Goal: Use online tool/utility: Utilize a website feature to perform a specific function

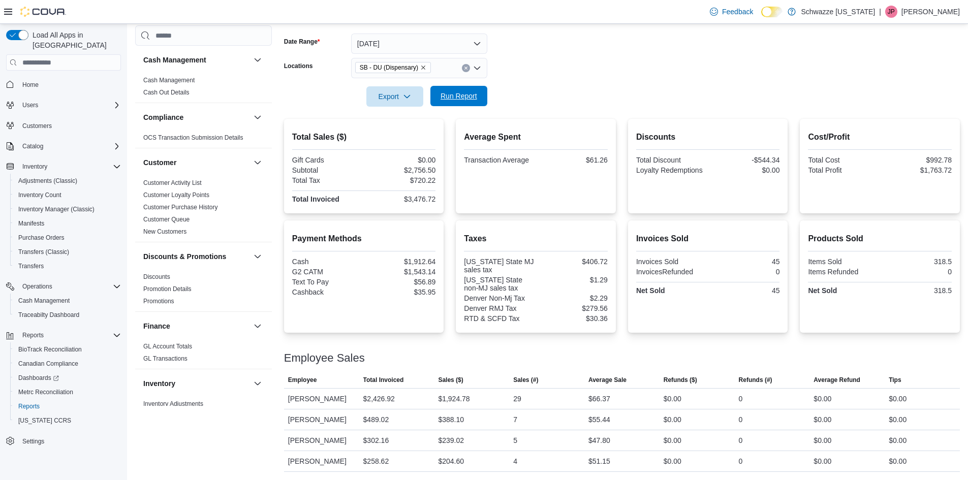
scroll to position [636, 0]
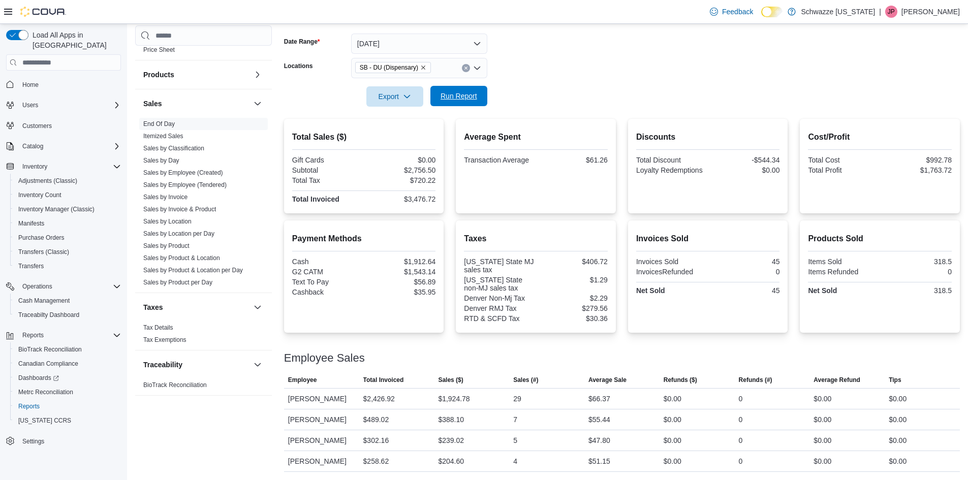
click at [461, 91] on span "Run Report" at bounding box center [459, 96] width 37 height 10
click at [475, 91] on span "Run Report" at bounding box center [459, 96] width 37 height 10
click at [480, 86] on span "Run Report" at bounding box center [459, 96] width 45 height 20
click at [460, 91] on span "Run Report" at bounding box center [459, 96] width 37 height 10
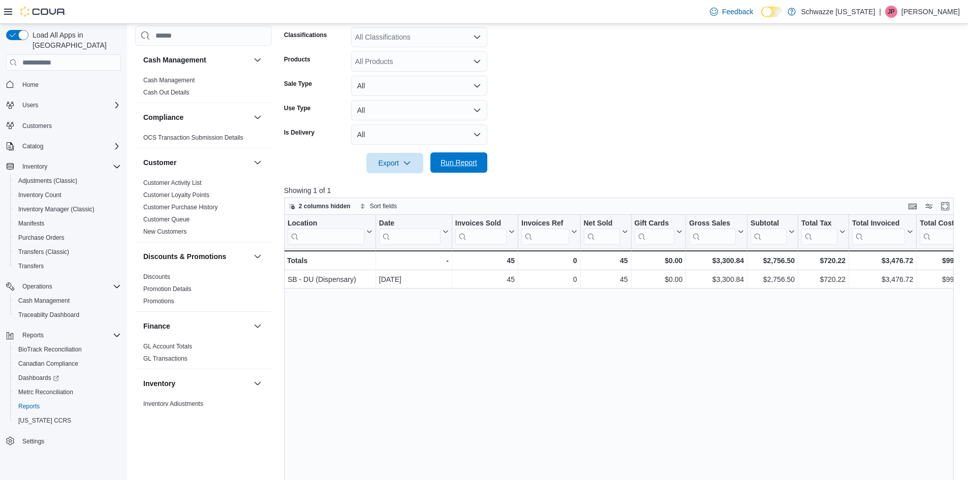
scroll to position [636, 0]
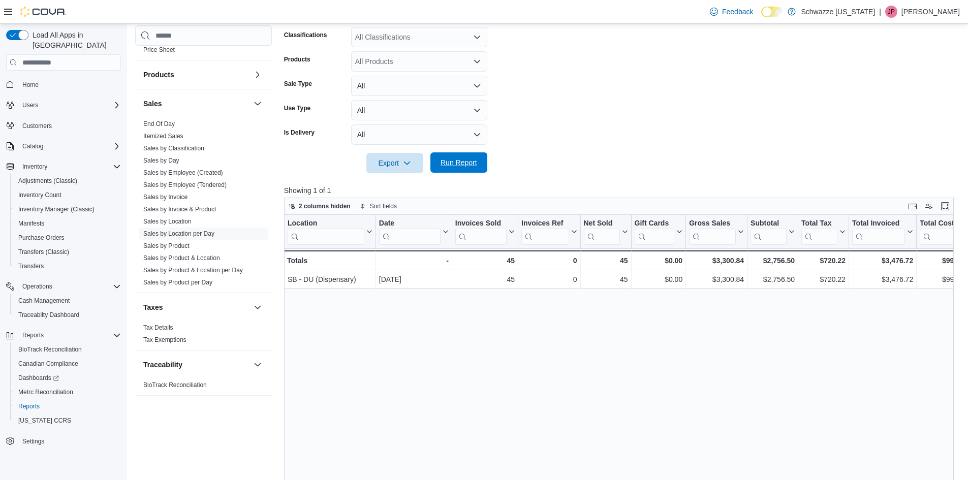
click at [454, 158] on span "Run Report" at bounding box center [459, 162] width 45 height 20
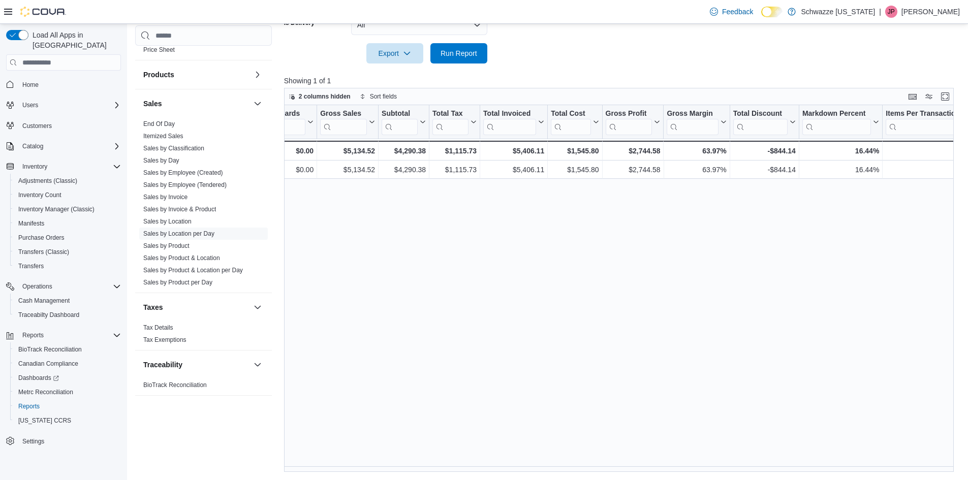
scroll to position [0, 377]
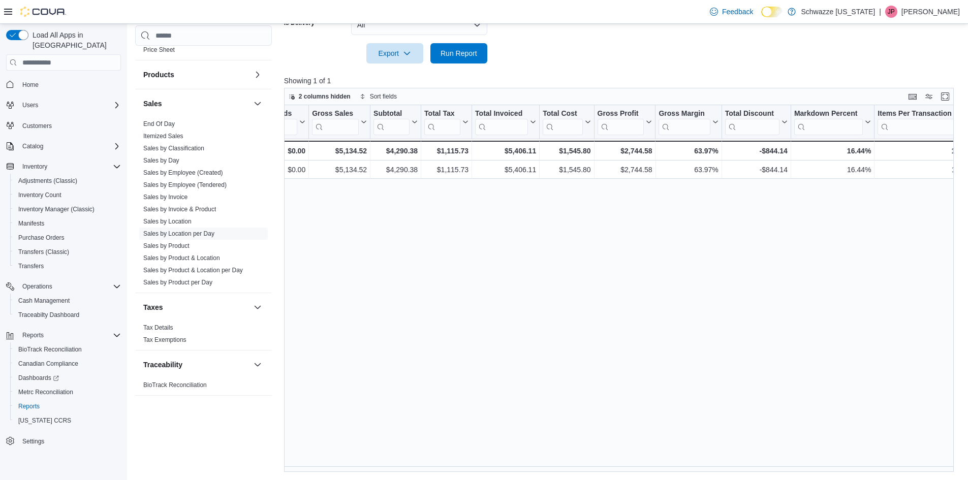
drag, startPoint x: 646, startPoint y: 460, endPoint x: 641, endPoint y: 456, distance: 5.8
click at [643, 456] on div "Location Click to view column header actions Date Click to view column header a…" at bounding box center [622, 288] width 677 height 367
